Goal: Complete application form

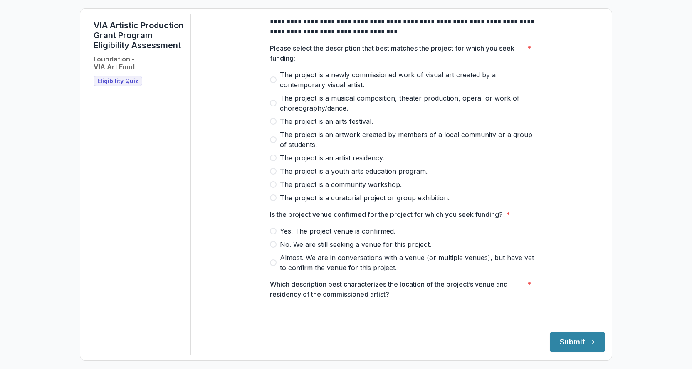
scroll to position [25, 0]
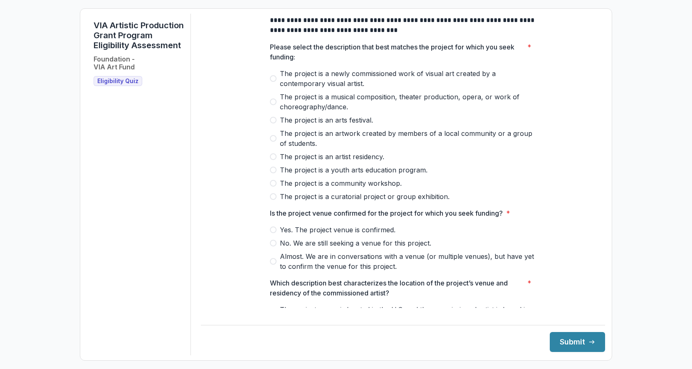
click at [308, 101] on span "The project is a musical composition, theater production, opera, or work of cho…" at bounding box center [408, 102] width 256 height 20
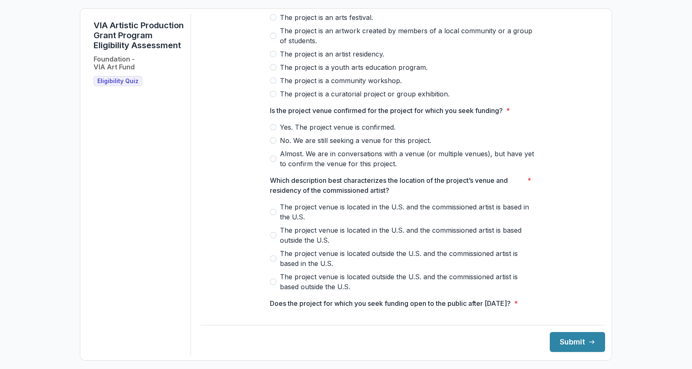
scroll to position [131, 0]
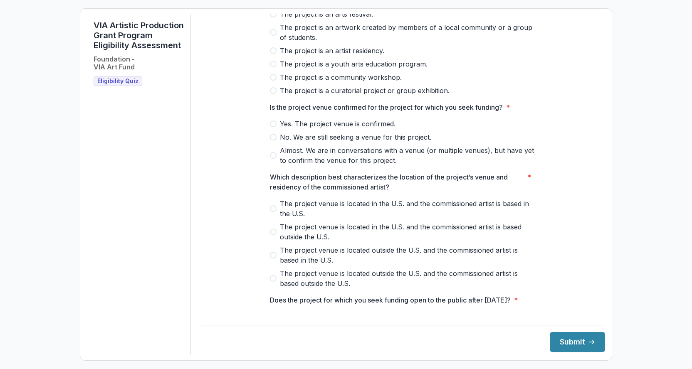
click at [327, 129] on span "Yes. The project venue is confirmed." at bounding box center [338, 124] width 116 height 10
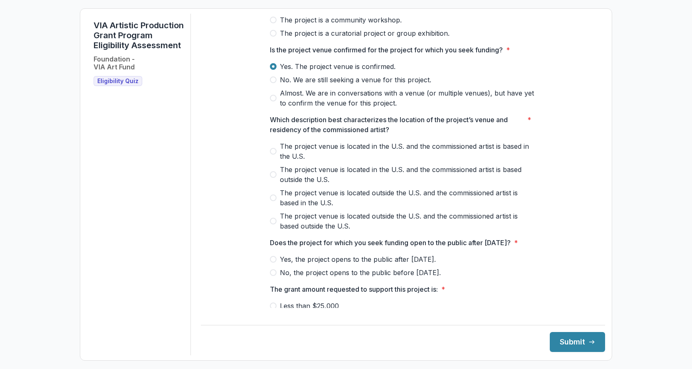
scroll to position [192, 0]
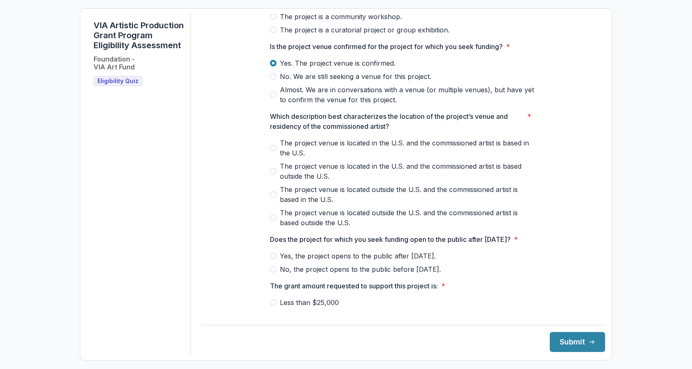
click at [295, 154] on span "The project venue is located in the U.S. and the commissioned artist is based i…" at bounding box center [408, 148] width 256 height 20
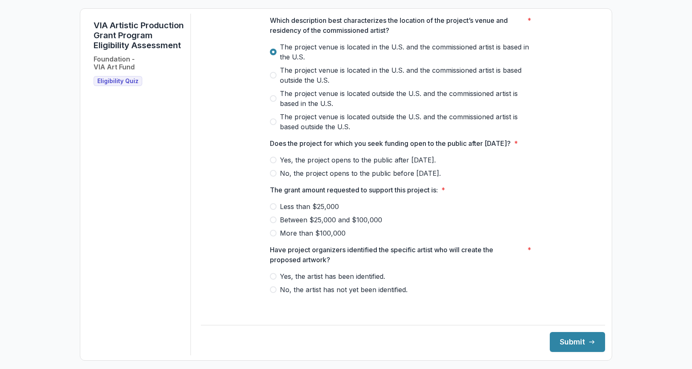
scroll to position [297, 0]
click at [333, 165] on span "Yes, the project opens to the public after [DATE]." at bounding box center [358, 160] width 156 height 10
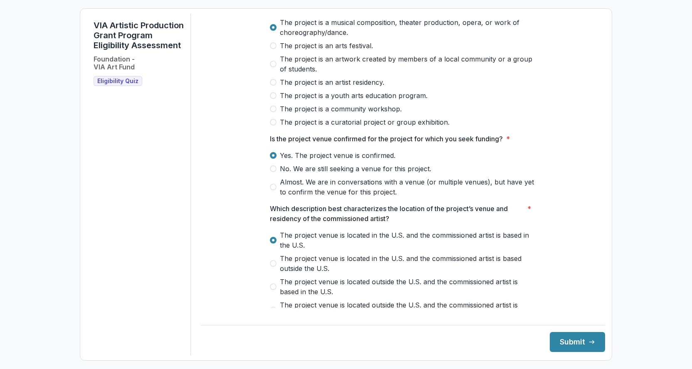
scroll to position [92, 0]
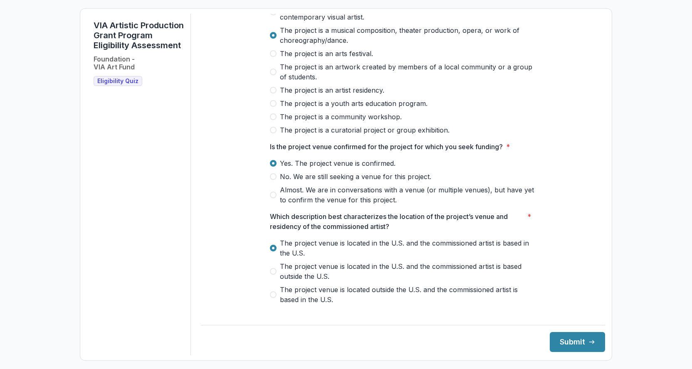
click at [325, 109] on span "The project is a youth arts education program." at bounding box center [354, 104] width 148 height 10
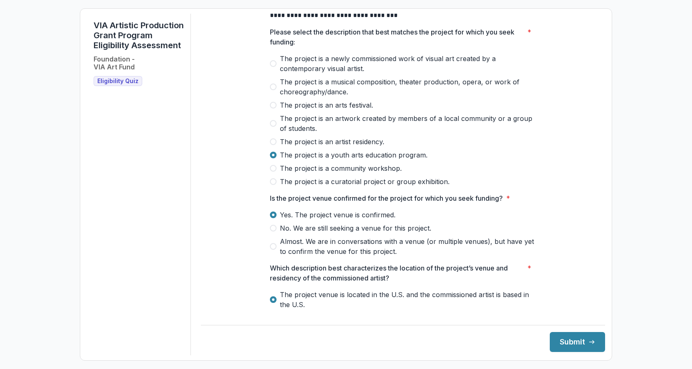
scroll to position [37, 0]
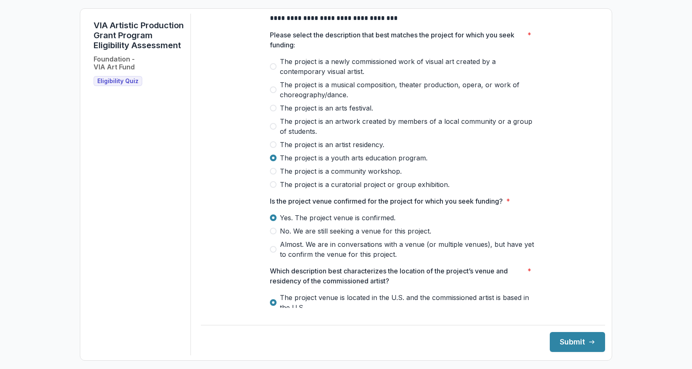
click at [313, 94] on span "The project is a musical composition, theater production, opera, or work of cho…" at bounding box center [408, 90] width 256 height 20
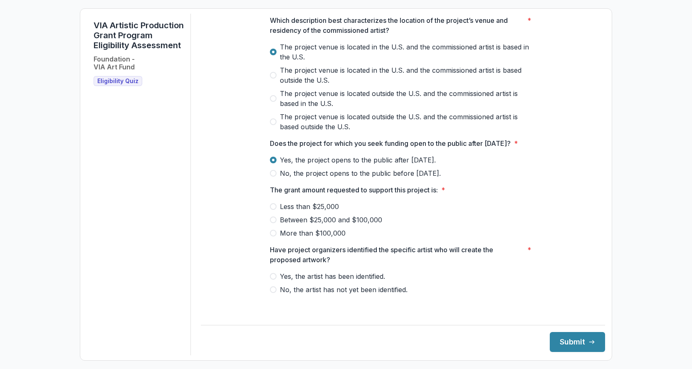
click at [295, 225] on span "Between $25,000 and $100,000" at bounding box center [331, 220] width 102 height 10
click at [292, 258] on p "Have project organizers identified the specific artist who will create the prop…" at bounding box center [397, 255] width 254 height 20
click at [342, 255] on p "Have project organizers identified the specific artist who will create the prop…" at bounding box center [397, 255] width 254 height 20
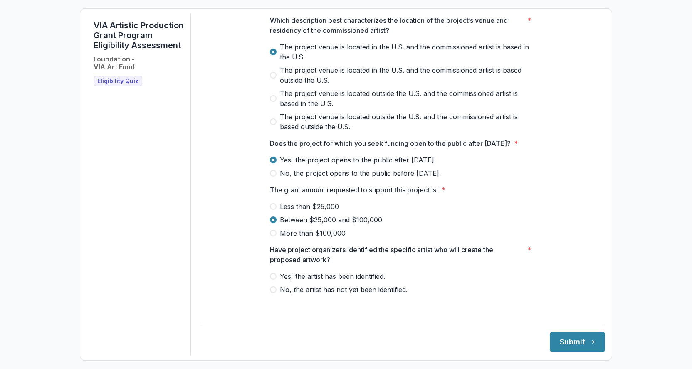
click at [305, 303] on div "**********" at bounding box center [403, 17] width 266 height 582
click at [288, 295] on span "No, the artist has not yet been identified." at bounding box center [344, 290] width 128 height 10
click at [580, 335] on button "Submit" at bounding box center [577, 342] width 55 height 20
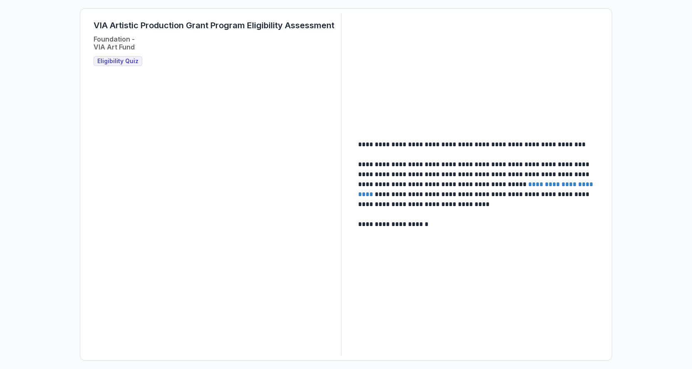
click at [410, 166] on p "**********" at bounding box center [477, 185] width 238 height 50
click at [456, 166] on p "**********" at bounding box center [477, 185] width 238 height 50
click at [523, 184] on link "**********" at bounding box center [476, 189] width 237 height 16
